Goal: Transaction & Acquisition: Purchase product/service

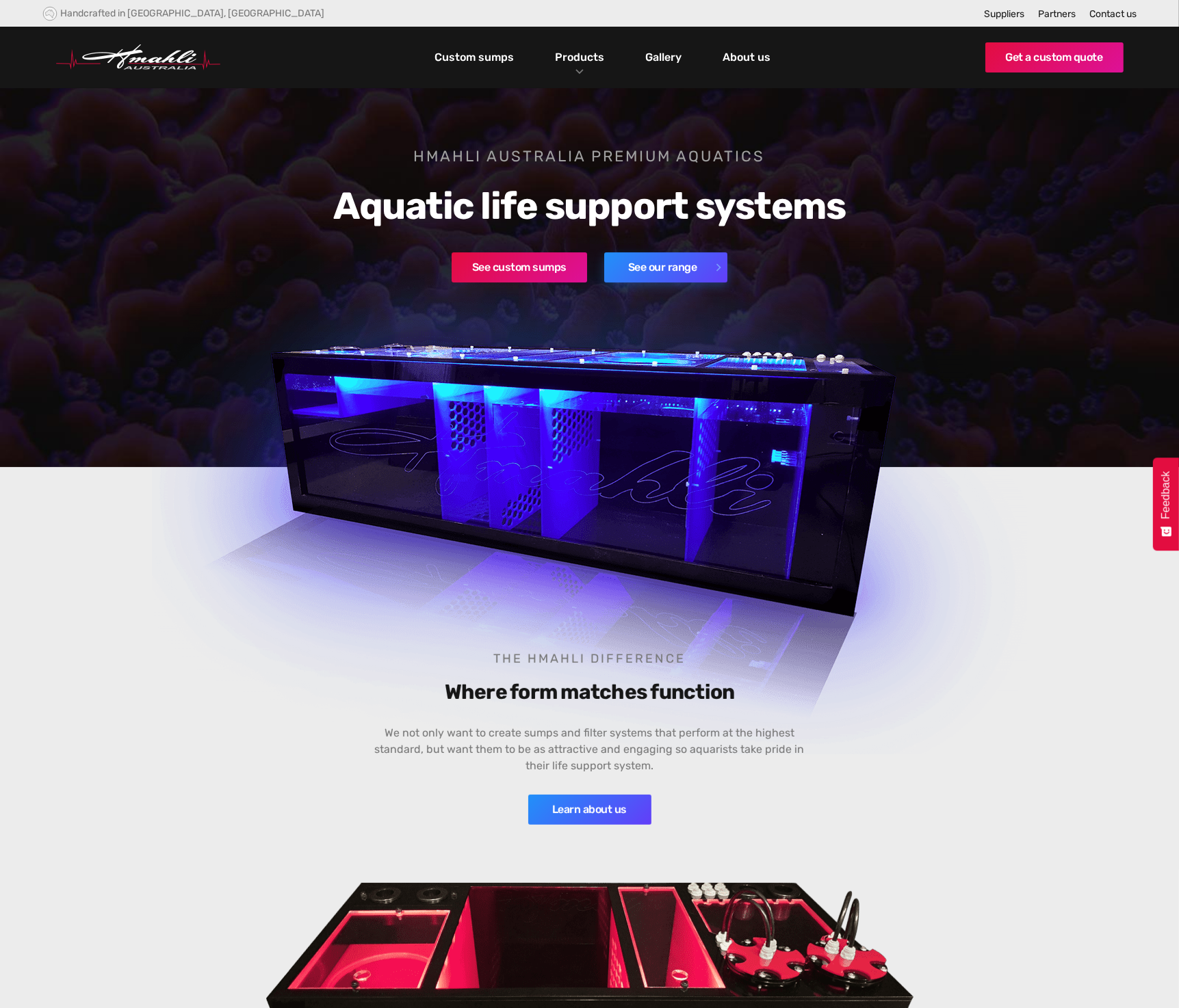
click at [661, 271] on link "See our range" at bounding box center [665, 267] width 123 height 30
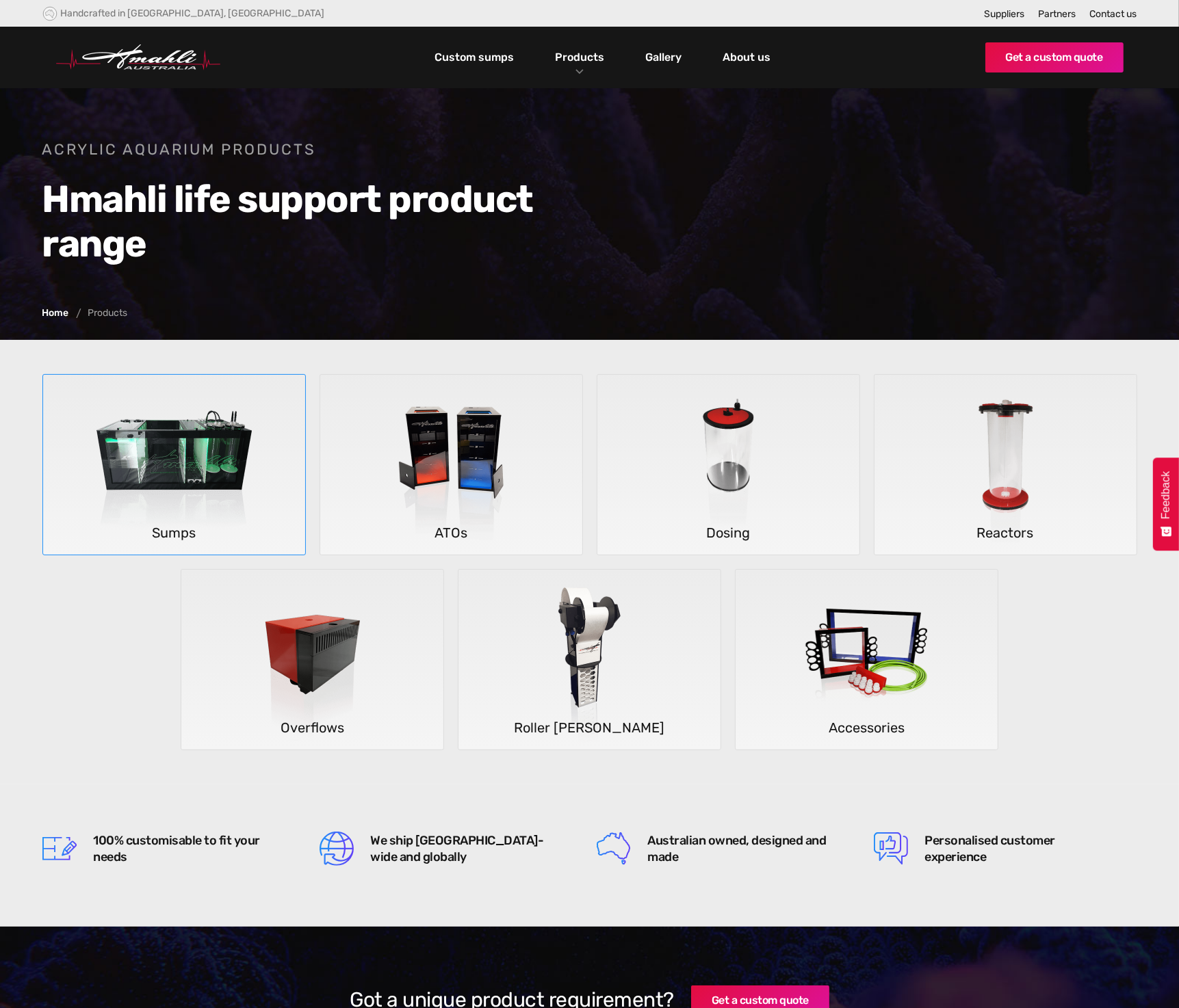
click at [224, 473] on img at bounding box center [174, 464] width 202 height 180
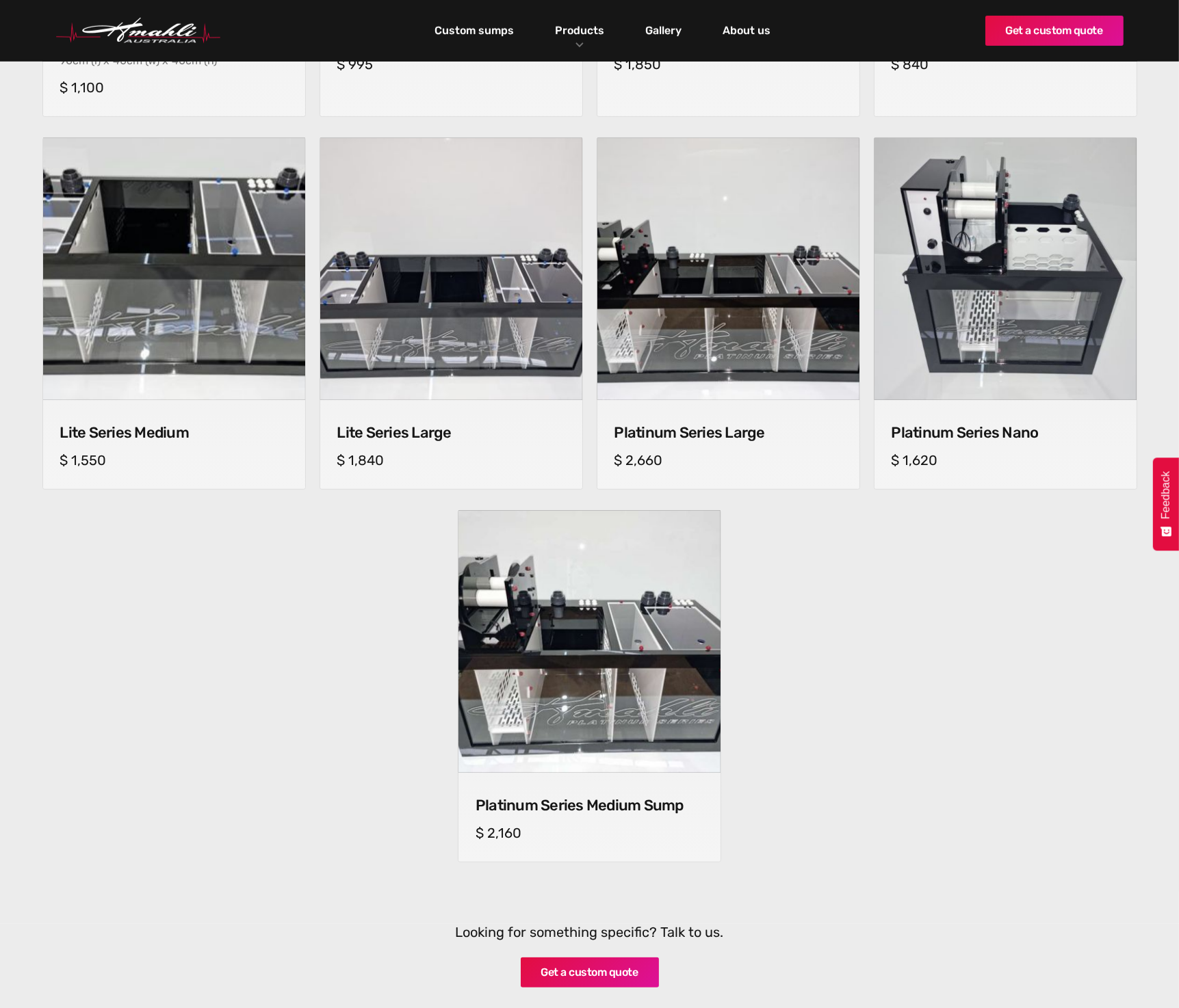
scroll to position [821, 0]
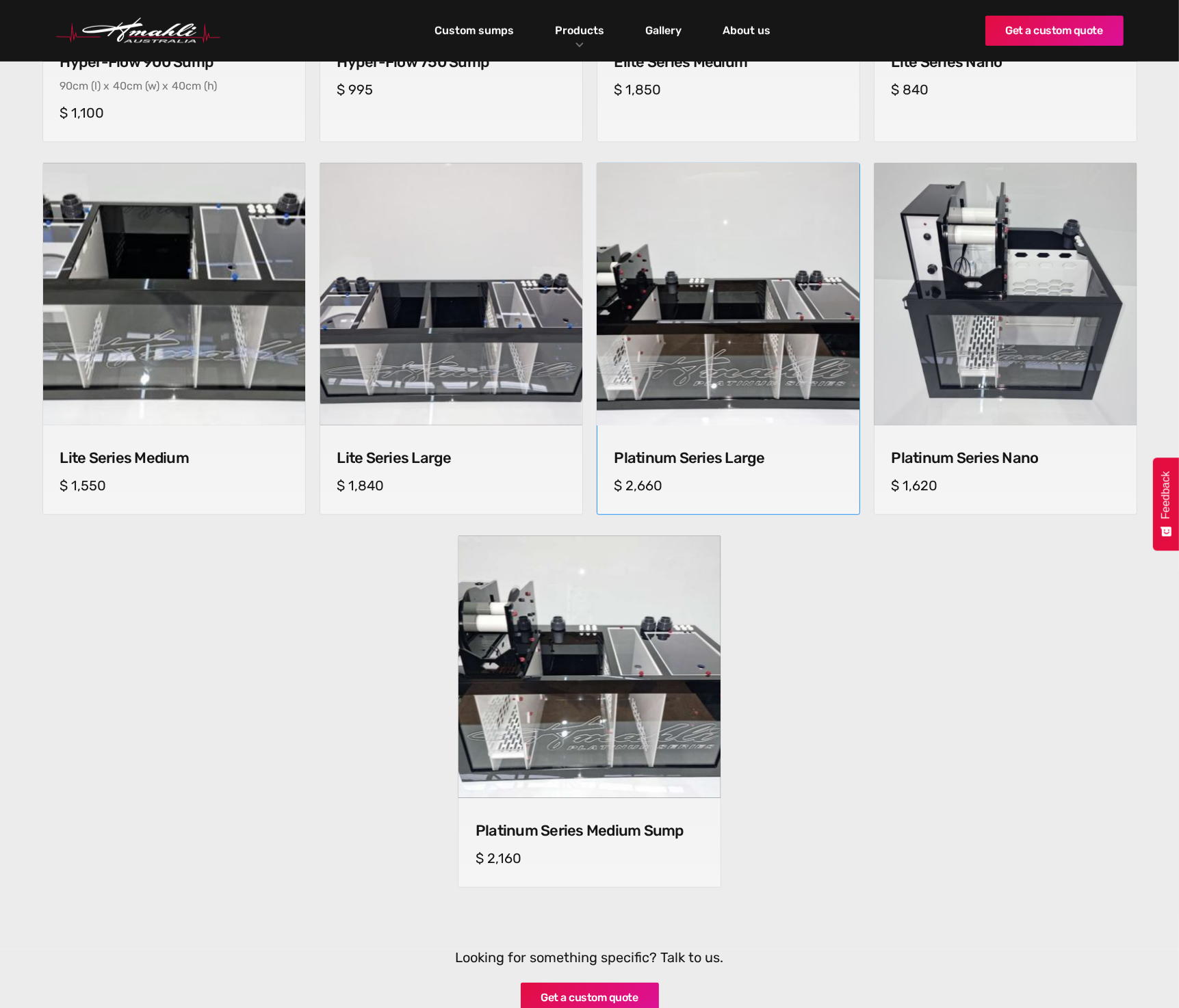
click at [710, 313] on img at bounding box center [727, 295] width 267 height 267
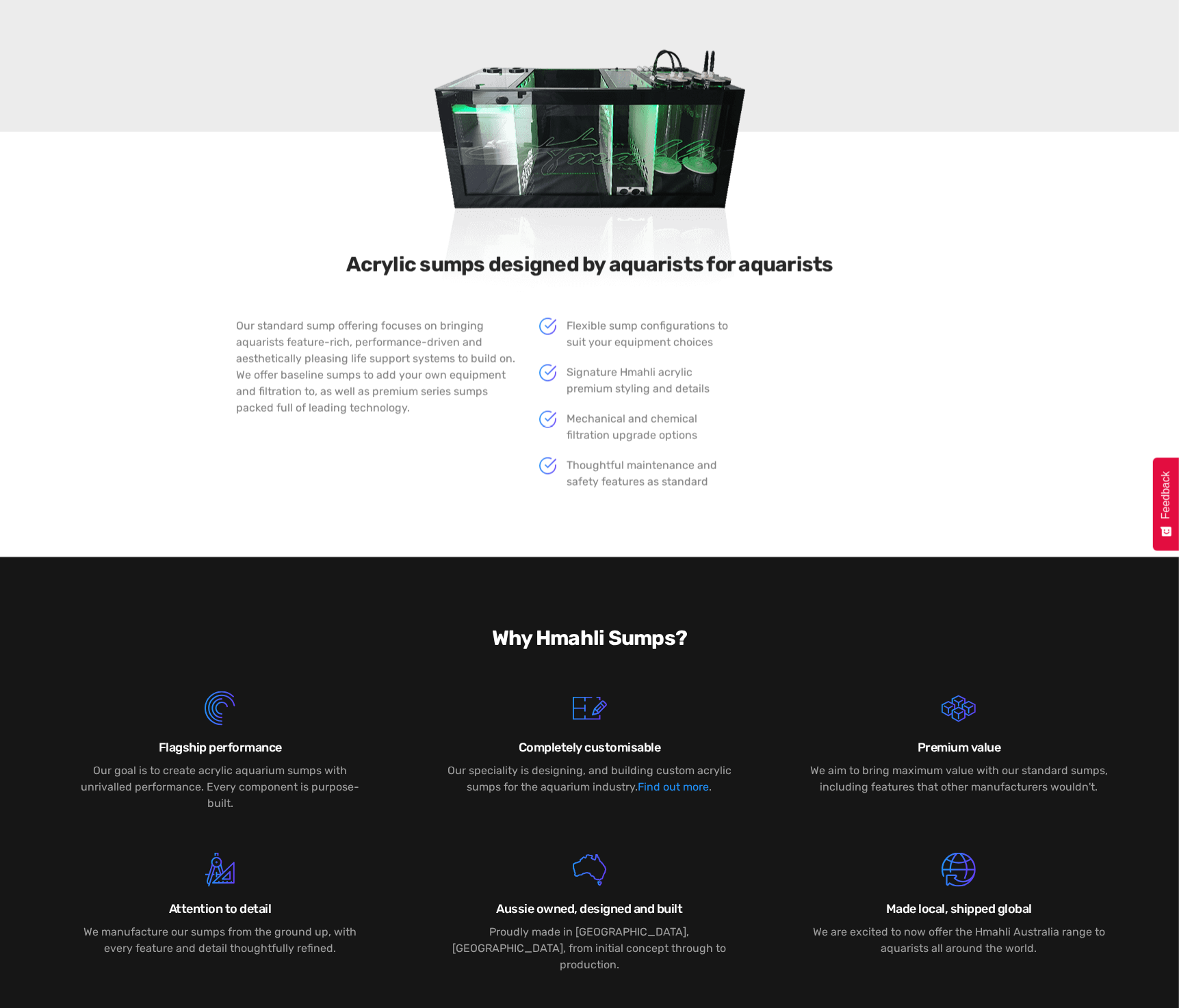
scroll to position [1847, 0]
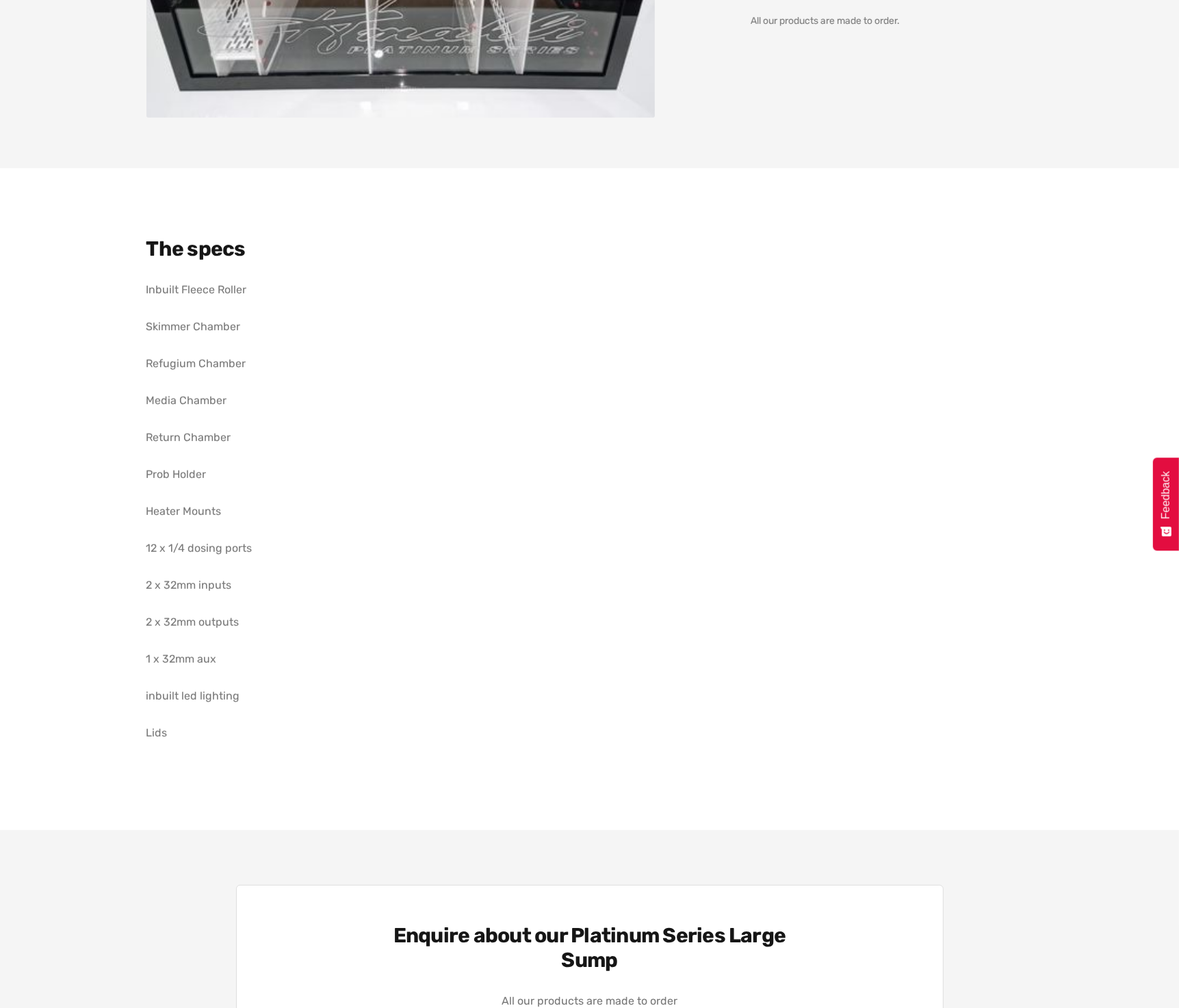
scroll to position [479, 0]
